Goal: Task Accomplishment & Management: Manage account settings

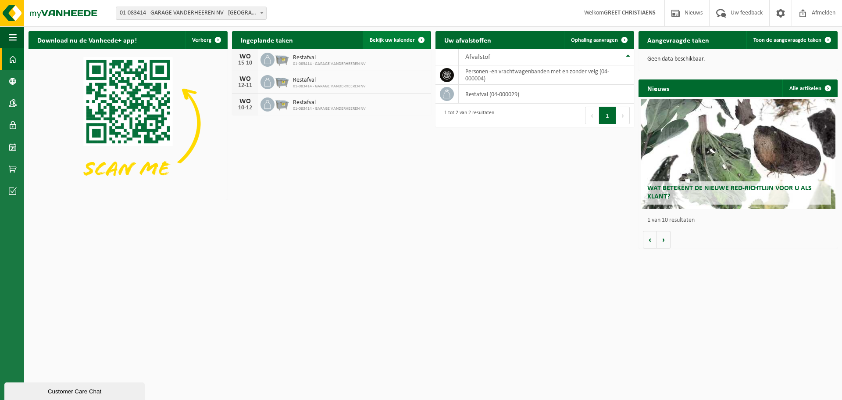
click at [395, 40] on span "Bekijk uw kalender" at bounding box center [392, 40] width 45 height 6
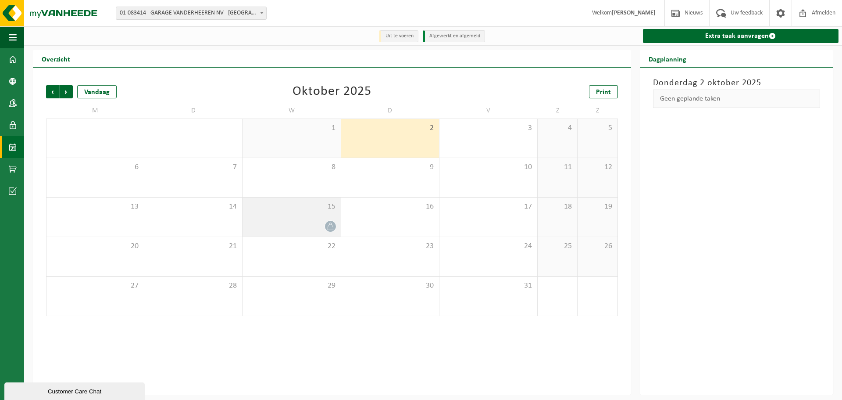
click at [325, 222] on div at bounding box center [291, 226] width 89 height 12
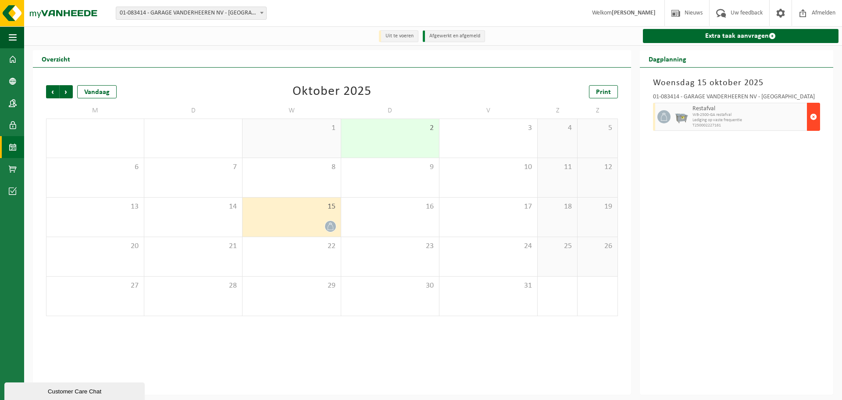
click at [812, 116] on span "button" at bounding box center [813, 117] width 7 height 18
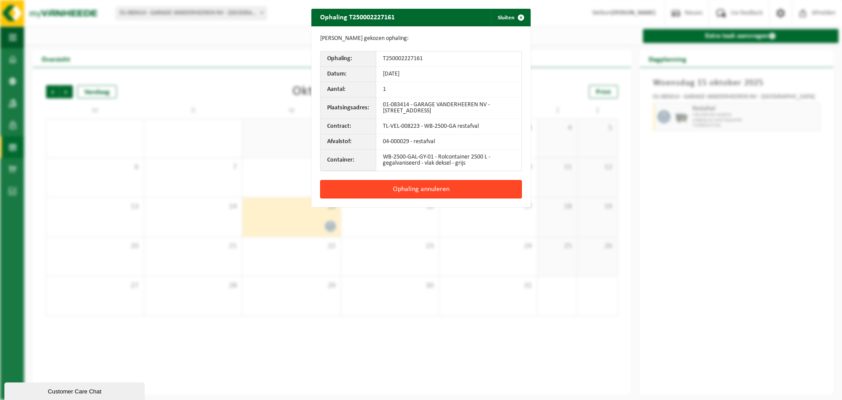
click at [419, 187] on button "Ophaling annuleren" at bounding box center [421, 189] width 202 height 18
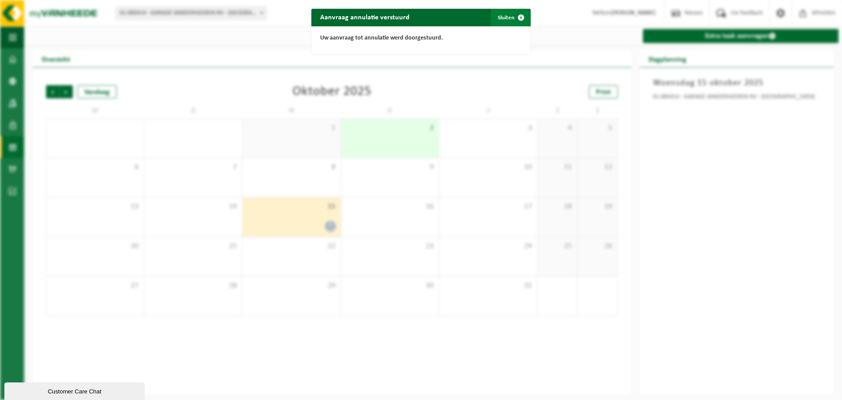
click at [502, 16] on button "Sluiten" at bounding box center [510, 18] width 39 height 18
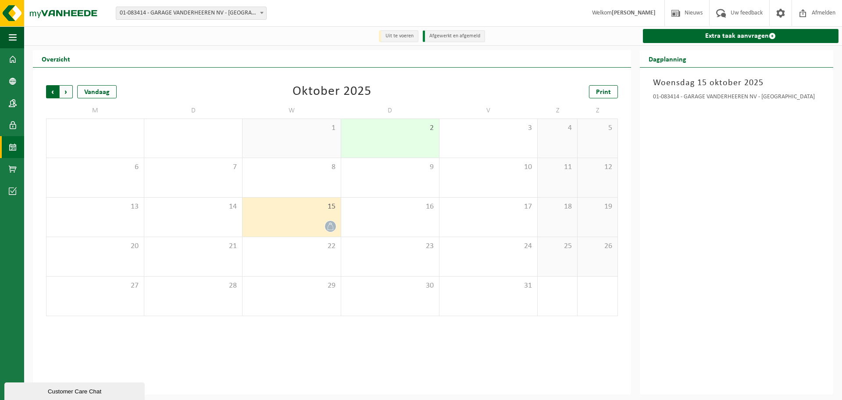
click at [68, 93] on span "Volgende" at bounding box center [66, 91] width 13 height 13
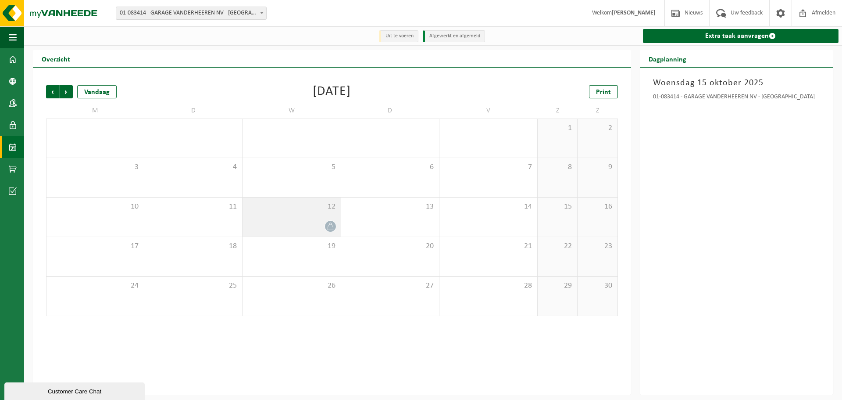
click at [309, 213] on div "12" at bounding box center [292, 216] width 98 height 39
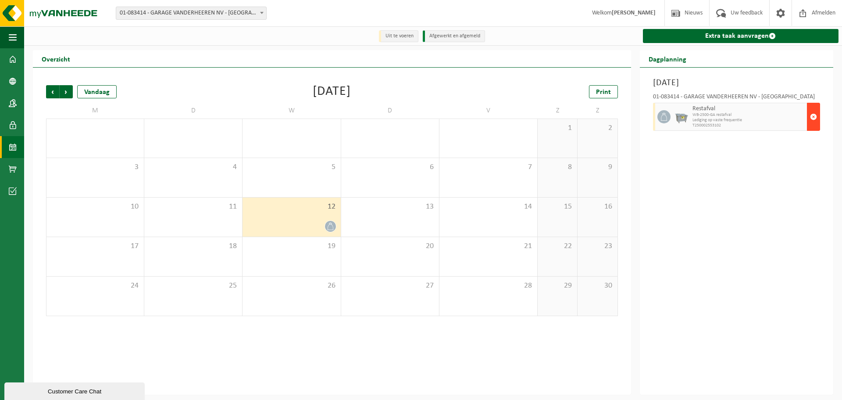
click at [813, 116] on span "button" at bounding box center [813, 117] width 7 height 18
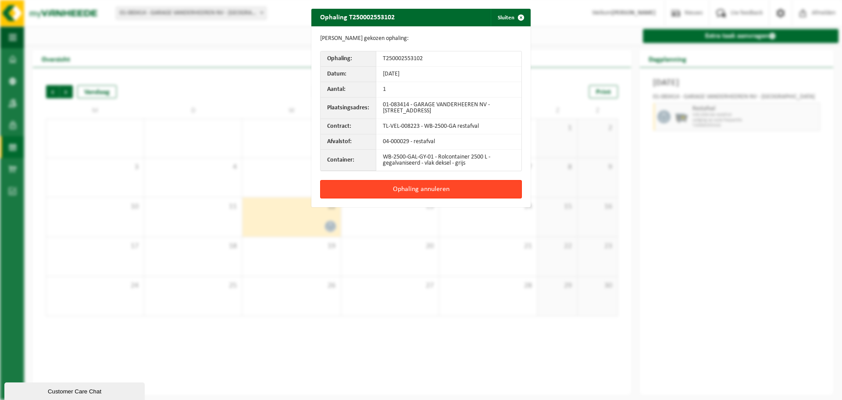
click at [430, 190] on button "Ophaling annuleren" at bounding box center [421, 189] width 202 height 18
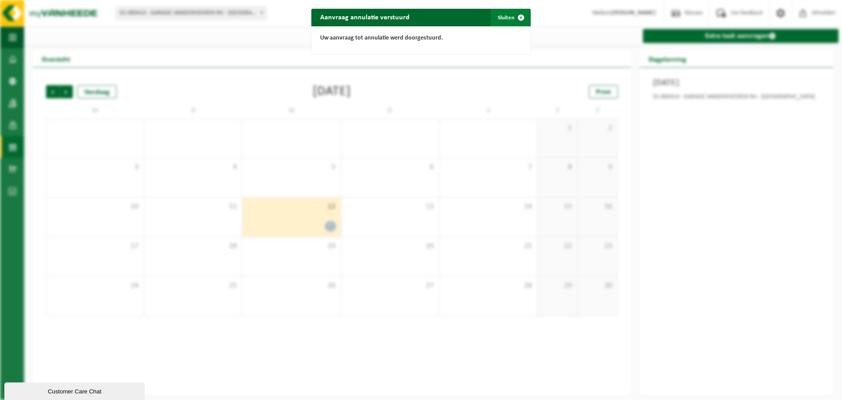
click at [501, 19] on button "Sluiten" at bounding box center [510, 18] width 39 height 18
